Goal: Information Seeking & Learning: Learn about a topic

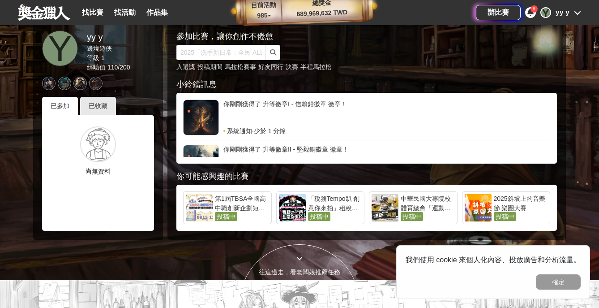
scroll to position [22, 0]
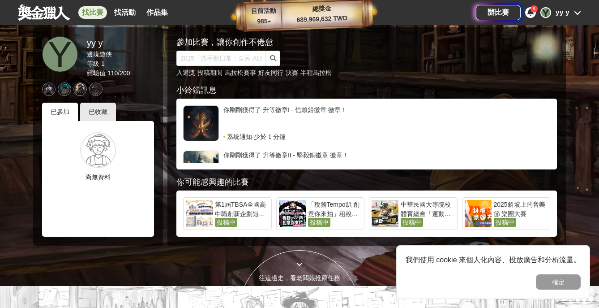
click at [89, 13] on link "找比賽" at bounding box center [92, 12] width 29 height 13
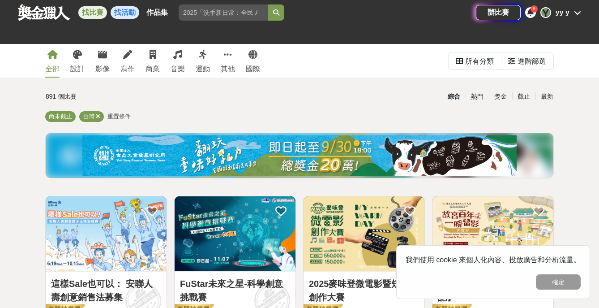
click at [114, 8] on link "找活動" at bounding box center [125, 12] width 29 height 13
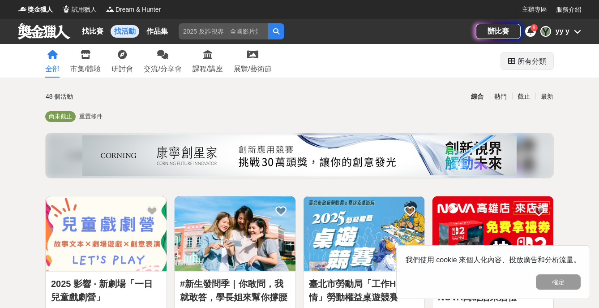
click at [532, 66] on div "所有分類" at bounding box center [532, 61] width 29 height 18
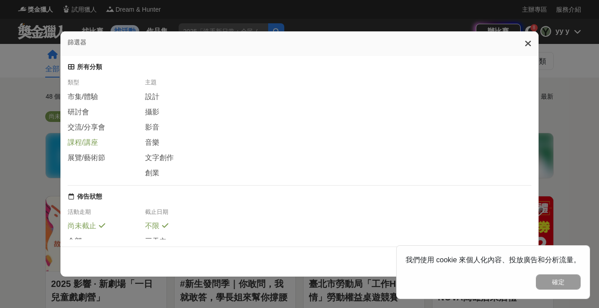
click at [82, 140] on span "課程/講座" at bounding box center [83, 142] width 30 height 9
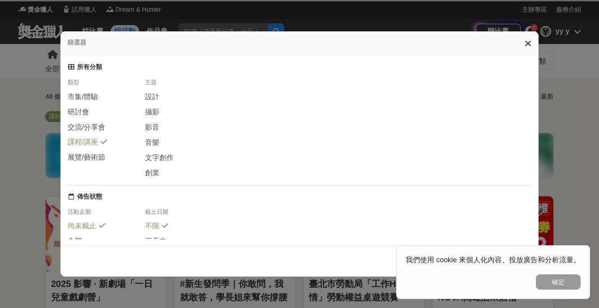
scroll to position [56, 0]
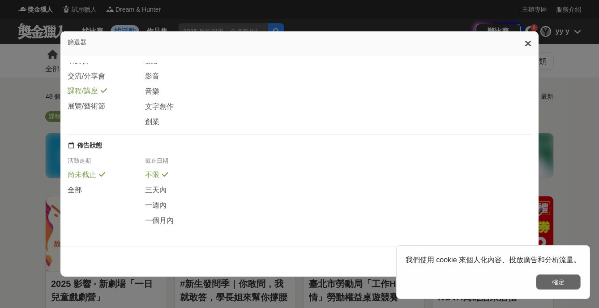
click at [548, 277] on button "確定" at bounding box center [558, 281] width 45 height 15
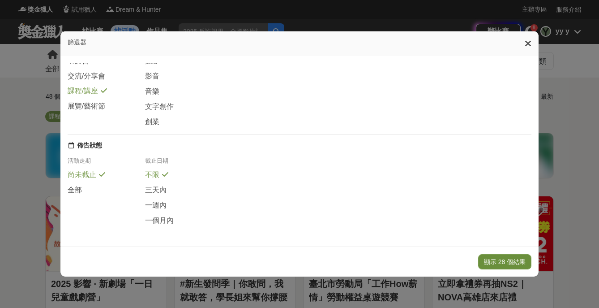
click at [506, 261] on button "顯示 28 個結果" at bounding box center [504, 261] width 53 height 15
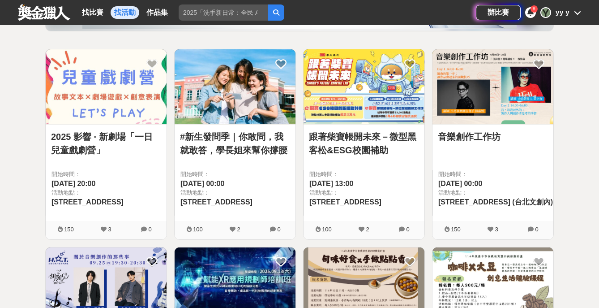
scroll to position [147, 0]
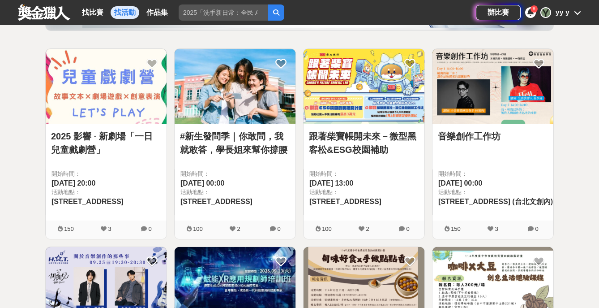
click at [379, 107] on img at bounding box center [364, 86] width 121 height 75
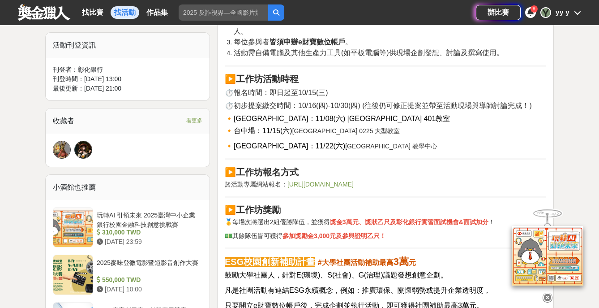
scroll to position [541, 0]
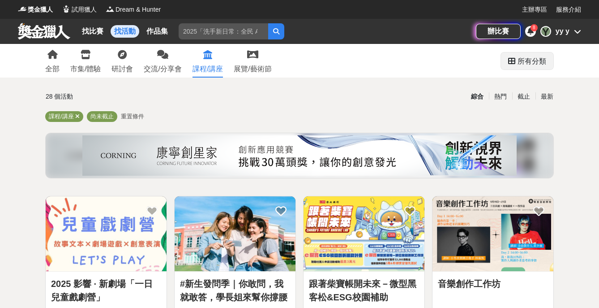
click at [531, 58] on div "所有分類" at bounding box center [532, 61] width 29 height 18
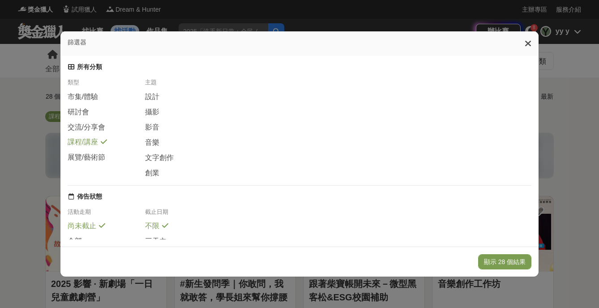
click at [529, 39] on icon at bounding box center [528, 43] width 7 height 9
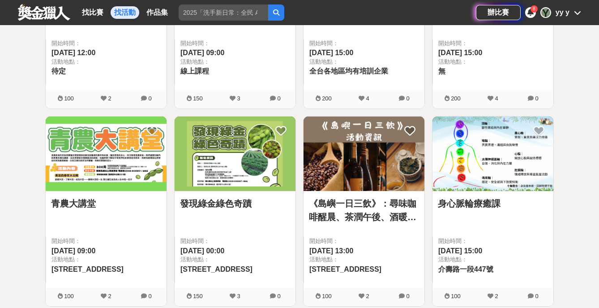
scroll to position [872, 0]
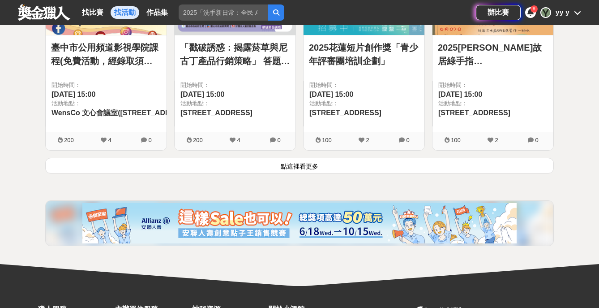
click at [297, 163] on button "點這裡看更多" at bounding box center [299, 166] width 509 height 16
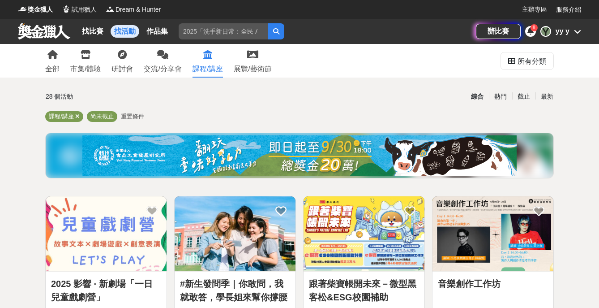
click at [189, 59] on div "全部 市集/體驗 研討會 交流/分享會 課程/講座 展覽/藝術節" at bounding box center [158, 61] width 237 height 34
click at [167, 59] on icon at bounding box center [162, 54] width 11 height 9
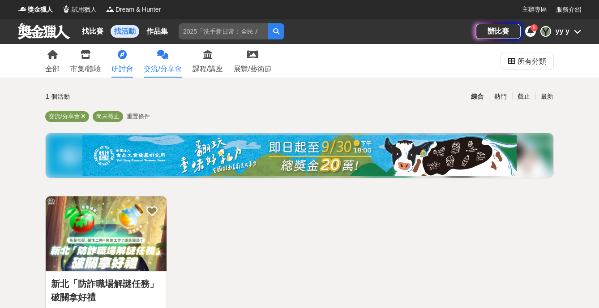
click at [128, 64] on div "研討會" at bounding box center [122, 69] width 21 height 11
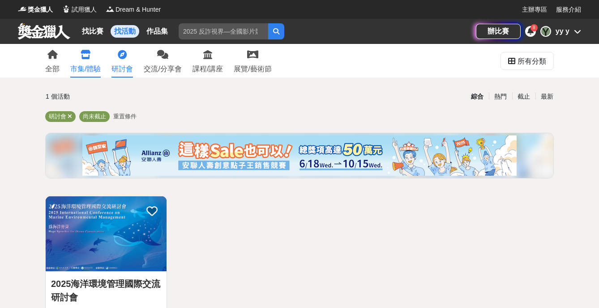
click at [92, 62] on link "市集/體驗" at bounding box center [85, 61] width 30 height 34
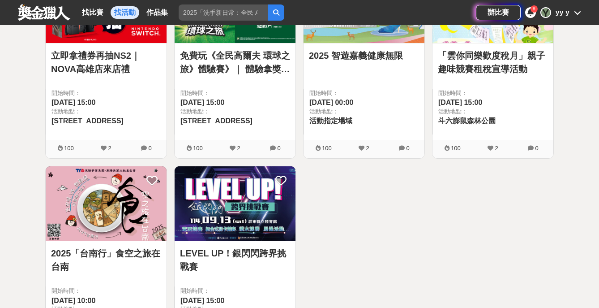
scroll to position [229, 0]
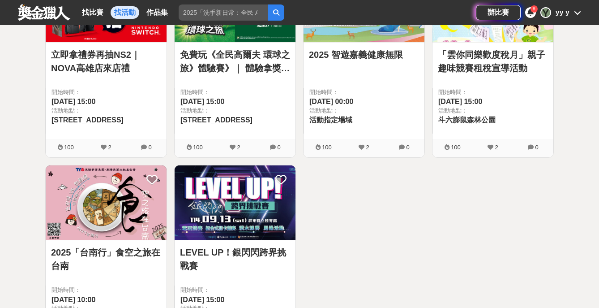
click at [366, 43] on div "2025 智遊嘉義健康無限 開始時間： [DATE] 00:00 活動地點： 活動指定場域" at bounding box center [364, 91] width 121 height 96
click at [363, 52] on link "2025 智遊嘉義健康無限" at bounding box center [364, 54] width 110 height 13
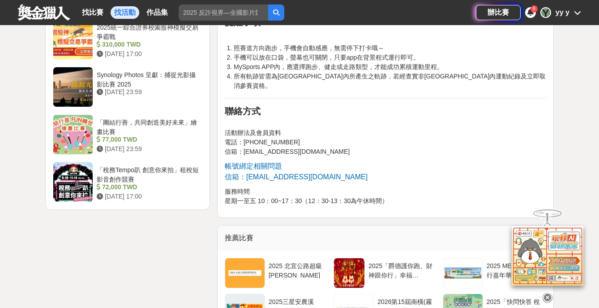
scroll to position [1108, 0]
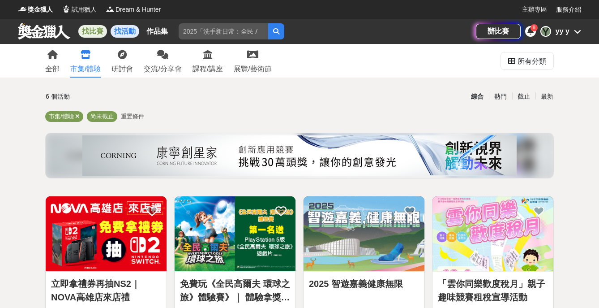
click at [101, 30] on link "找比賽" at bounding box center [92, 31] width 29 height 13
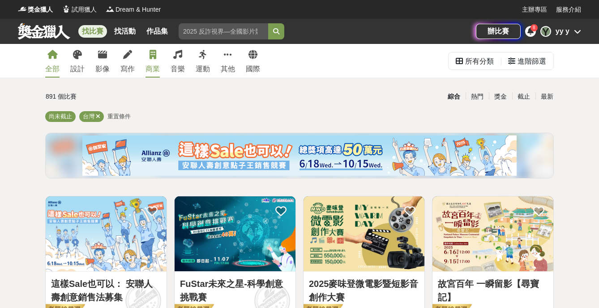
click at [147, 52] on link "商業" at bounding box center [153, 61] width 14 height 34
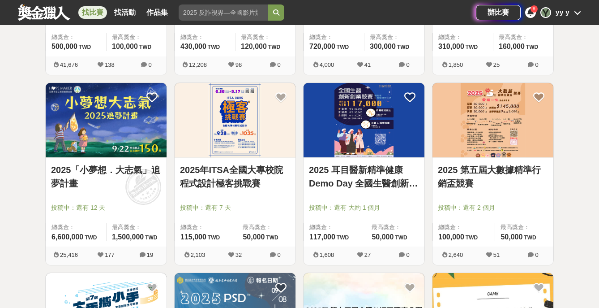
scroll to position [325, 0]
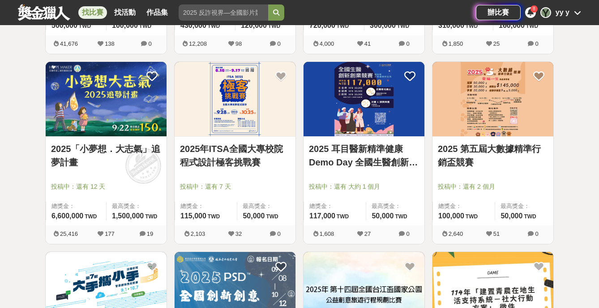
click at [141, 107] on img at bounding box center [106, 99] width 121 height 75
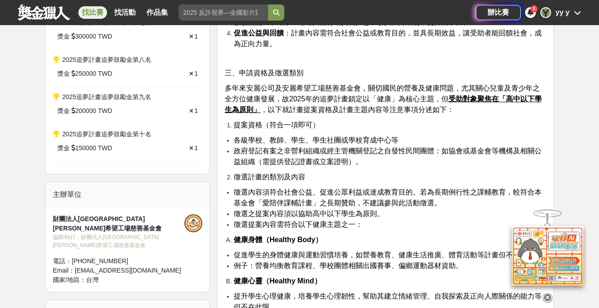
scroll to position [497, 0]
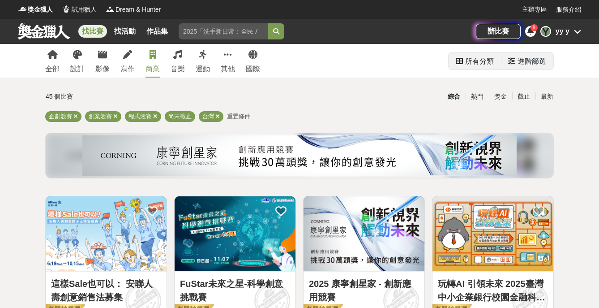
click at [540, 61] on div "進階篩選" at bounding box center [532, 61] width 29 height 18
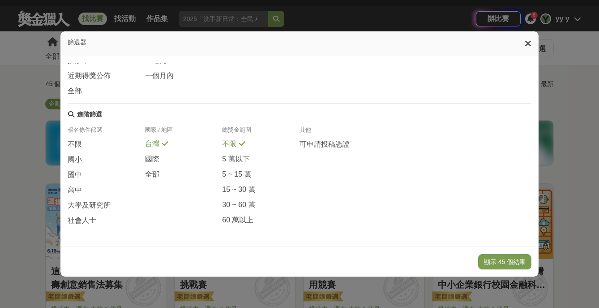
scroll to position [13, 0]
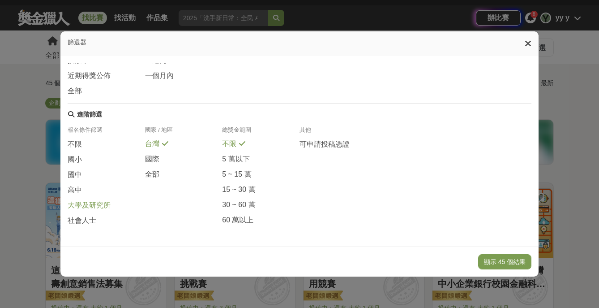
click at [91, 210] on div "大學及研究所" at bounding box center [106, 207] width 77 height 15
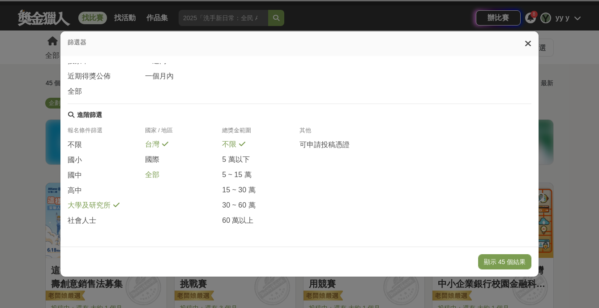
click at [163, 176] on div "全部" at bounding box center [183, 175] width 77 height 10
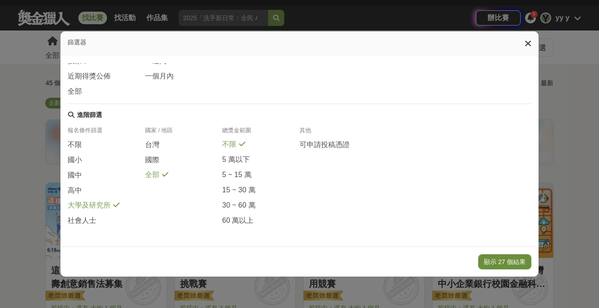
click at [509, 266] on button "顯示 27 個結果" at bounding box center [504, 261] width 53 height 15
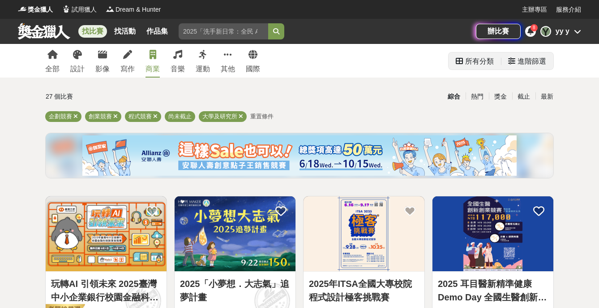
click at [529, 61] on div "進階篩選" at bounding box center [532, 61] width 29 height 18
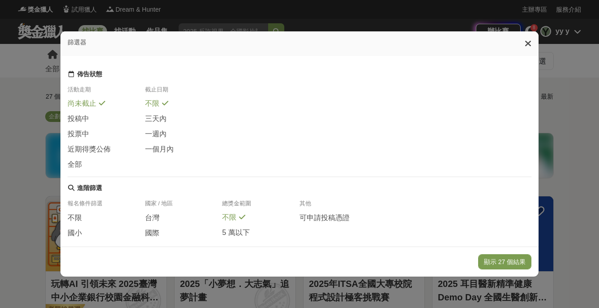
scroll to position [172, 0]
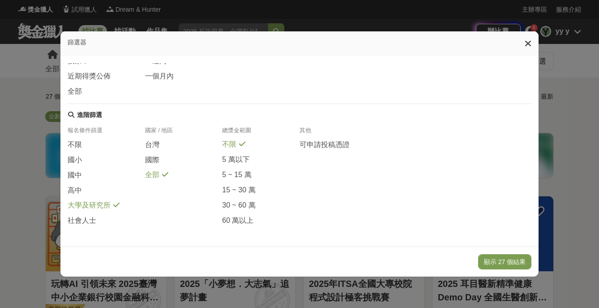
click at [326, 135] on div "其他" at bounding box center [338, 132] width 77 height 13
click at [326, 140] on span "可申請投稿憑證" at bounding box center [325, 144] width 50 height 9
click at [490, 268] on button "顯示 3 個結果" at bounding box center [507, 261] width 50 height 15
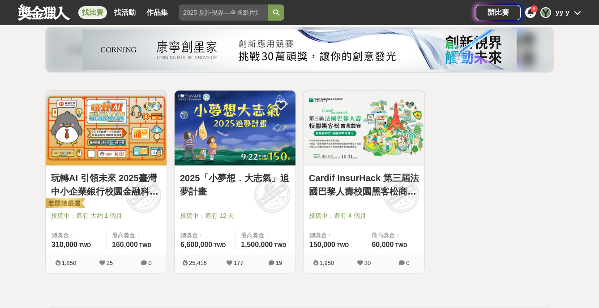
scroll to position [107, 0]
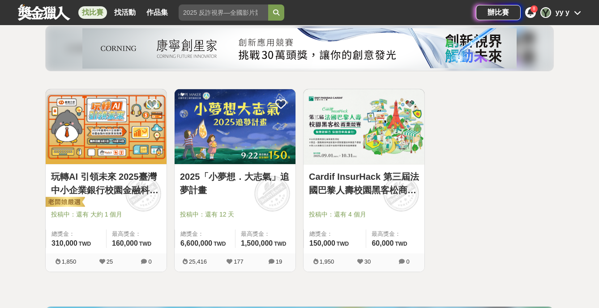
click at [237, 158] on img at bounding box center [235, 126] width 121 height 75
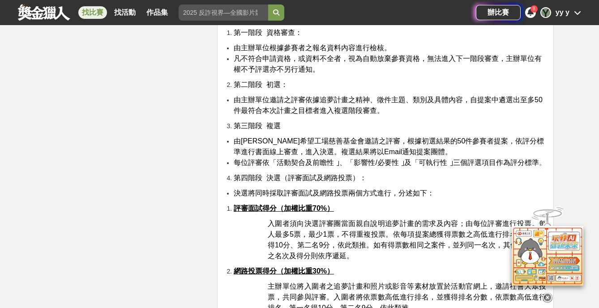
scroll to position [1770, 0]
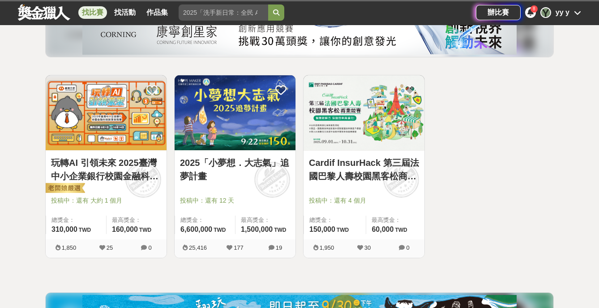
scroll to position [107, 0]
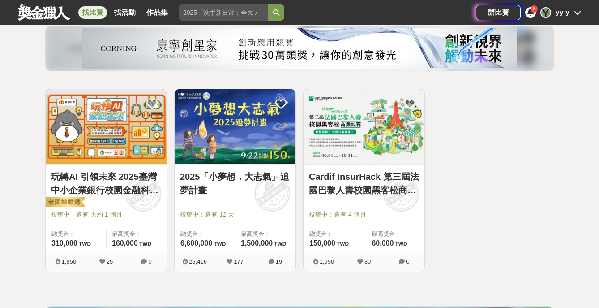
click at [356, 122] on img at bounding box center [364, 126] width 121 height 75
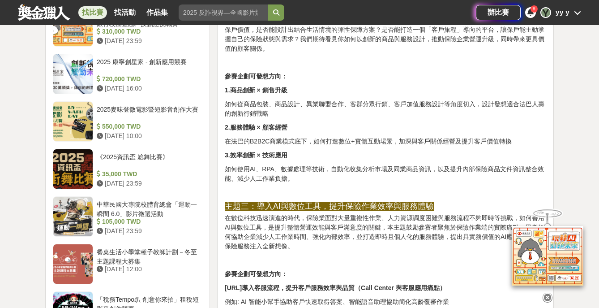
scroll to position [1013, 0]
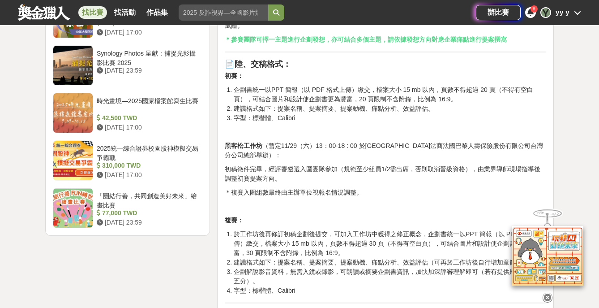
click at [355, 137] on p at bounding box center [386, 131] width 322 height 9
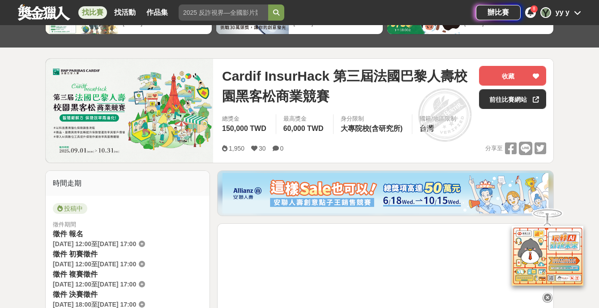
scroll to position [42, 0]
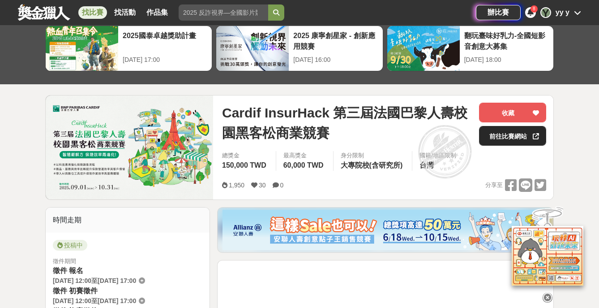
click at [497, 129] on link "前往比賽網站" at bounding box center [512, 136] width 67 height 20
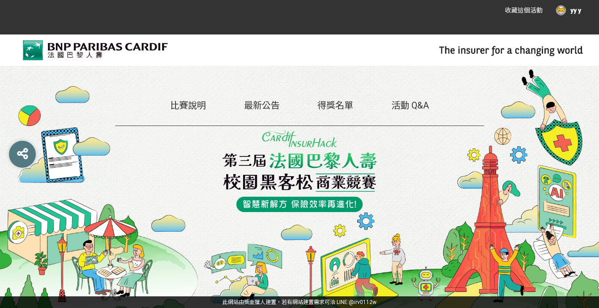
click at [334, 108] on link "得獎名單" at bounding box center [336, 105] width 36 height 11
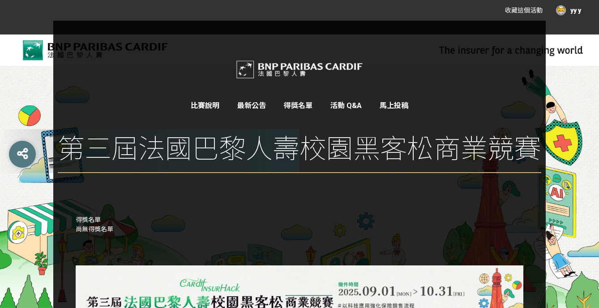
click at [578, 56] on div "比賽說明 最新公告 得獎名單 活動 Q&A 馬上投稿 第三屆法國巴黎人壽校園黑客松商業競賽" at bounding box center [299, 113] width 599 height 185
click at [34, 86] on div "比賽說明 最新公告 得獎名單 活動 Q&A 馬上投稿 第三屆法國巴黎人壽校園黑客松商業競賽" at bounding box center [299, 113] width 599 height 185
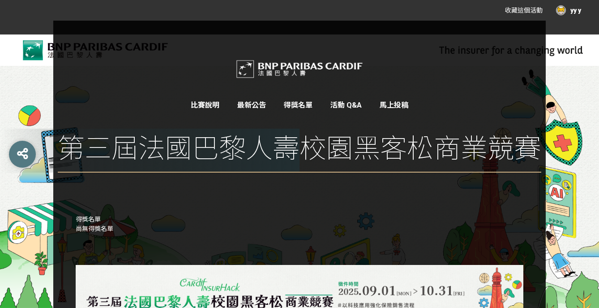
scroll to position [59, 0]
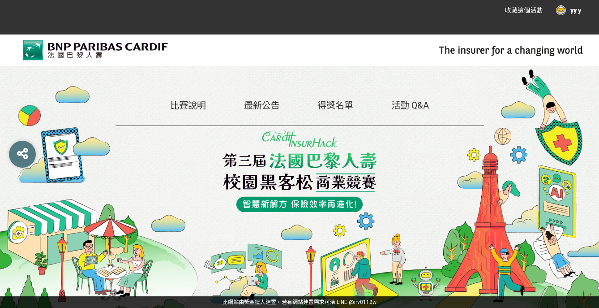
click at [178, 100] on link "比賽說明" at bounding box center [188, 105] width 36 height 11
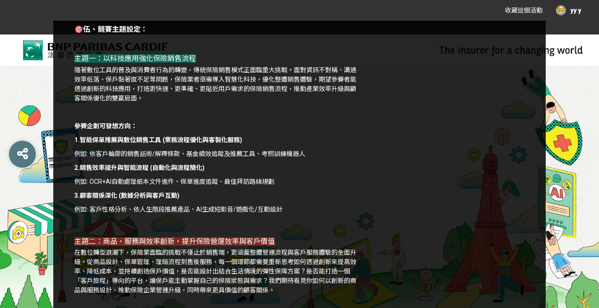
scroll to position [691, 0]
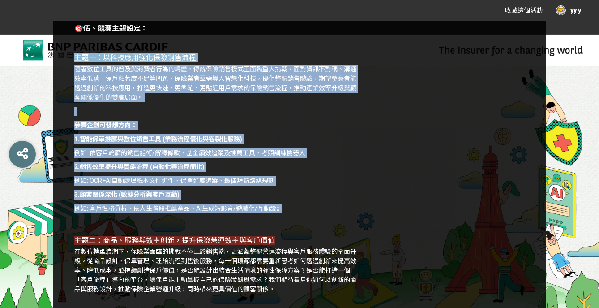
drag, startPoint x: 72, startPoint y: 67, endPoint x: 331, endPoint y: 219, distance: 299.7
click at [331, 213] on p "例如: 客戶性格分析、依人生階段推薦產品、AI生成短影音/遊戲化/互動設計" at bounding box center [217, 208] width 287 height 9
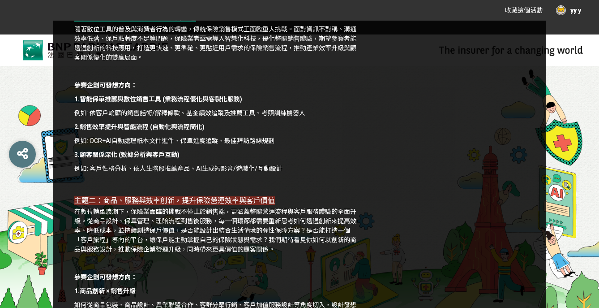
scroll to position [737, 0]
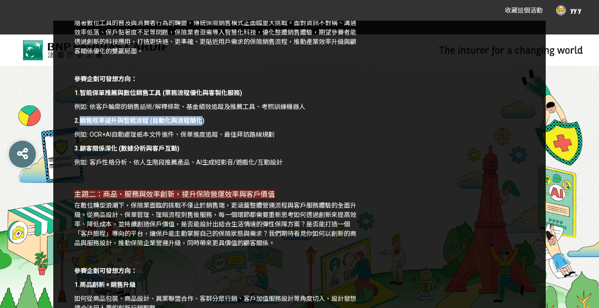
drag, startPoint x: 82, startPoint y: 128, endPoint x: 202, endPoint y: 128, distance: 120.0
click at [202, 124] on strong "2.銷售效率提升與智能流程 (自動化與流程簡化)" at bounding box center [139, 120] width 130 height 7
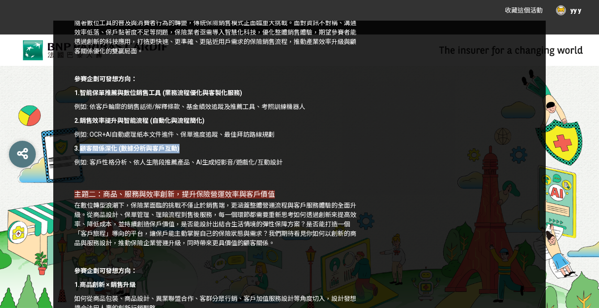
drag, startPoint x: 81, startPoint y: 154, endPoint x: 185, endPoint y: 155, distance: 104.4
click at [185, 153] on p "3.顧客關係深化 (數據分析與客戶互動)" at bounding box center [217, 148] width 287 height 9
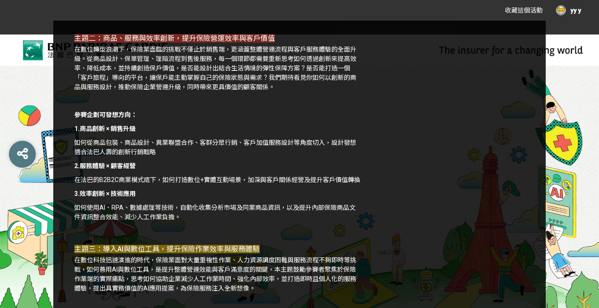
scroll to position [893, 0]
